Goal: Task Accomplishment & Management: Manage account settings

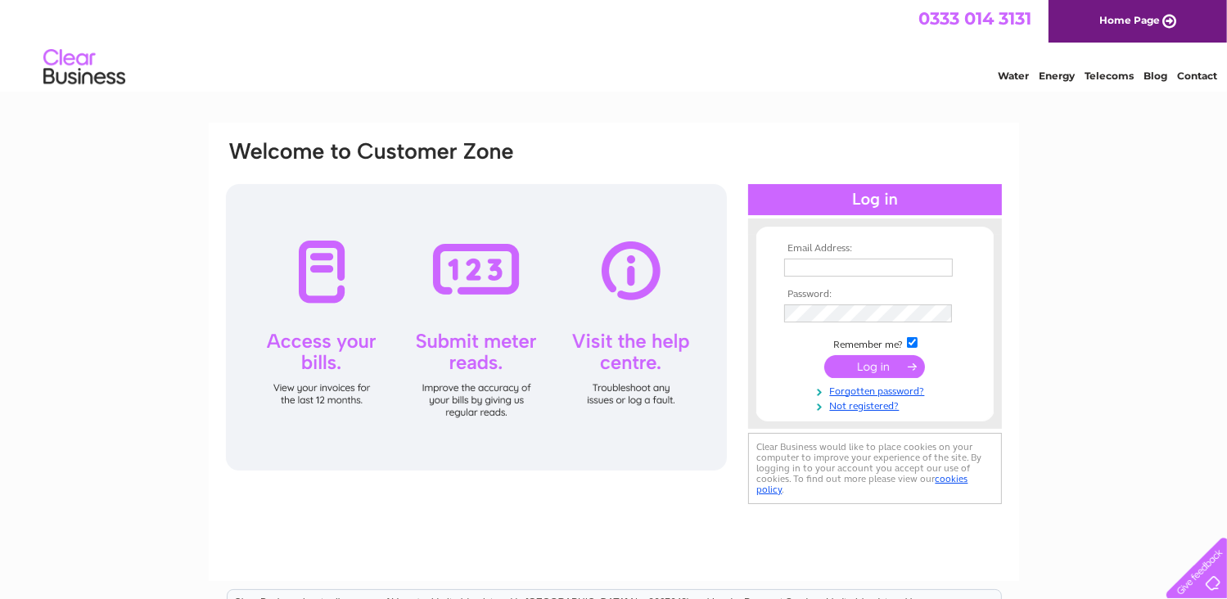
type input "accounts@weeescotland.co.uk"
click at [880, 361] on input "submit" at bounding box center [874, 366] width 101 height 23
click at [865, 370] on input "submit" at bounding box center [874, 366] width 101 height 23
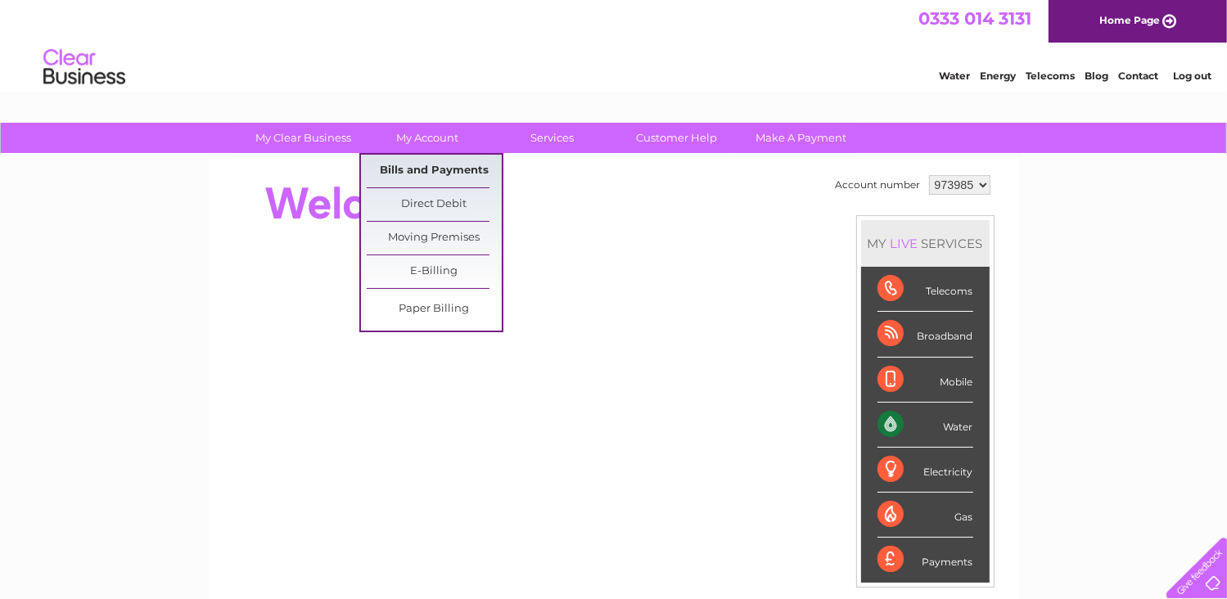
click at [420, 164] on link "Bills and Payments" at bounding box center [434, 171] width 135 height 33
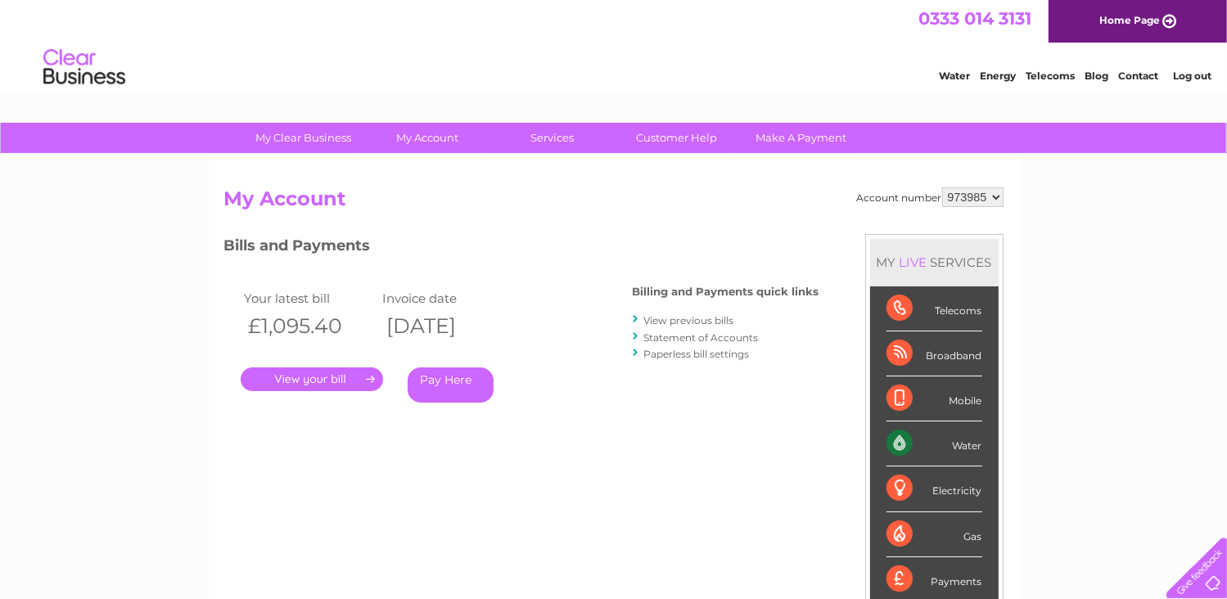
click at [330, 379] on link "." at bounding box center [312, 379] width 142 height 24
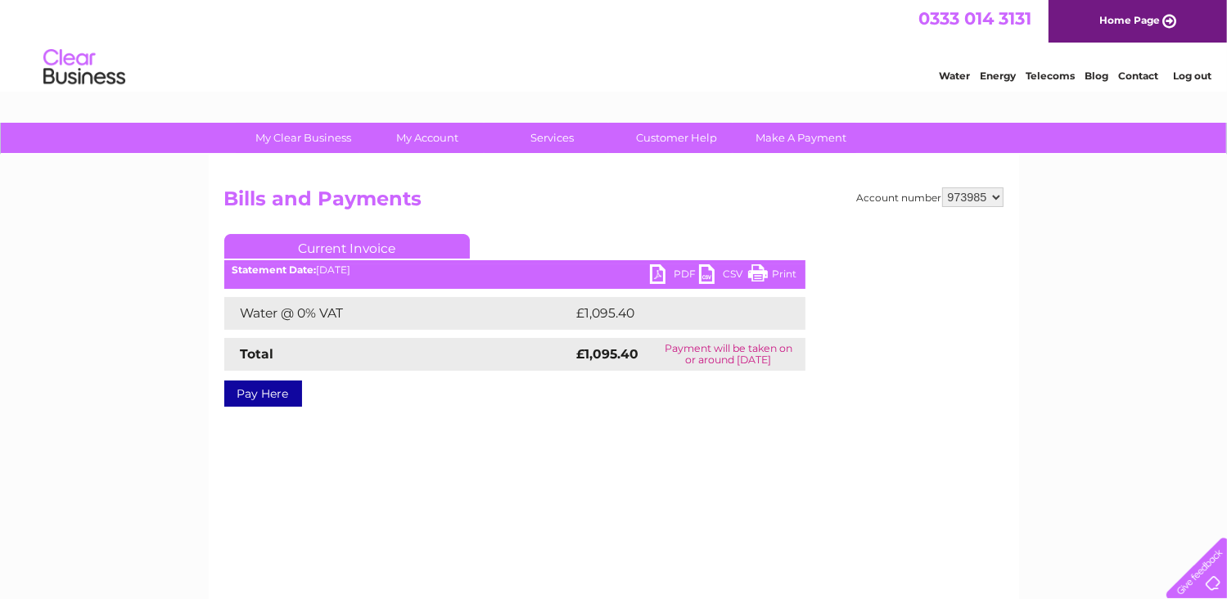
click at [685, 271] on link "PDF" at bounding box center [674, 276] width 49 height 24
